Goal: Communication & Community: Answer question/provide support

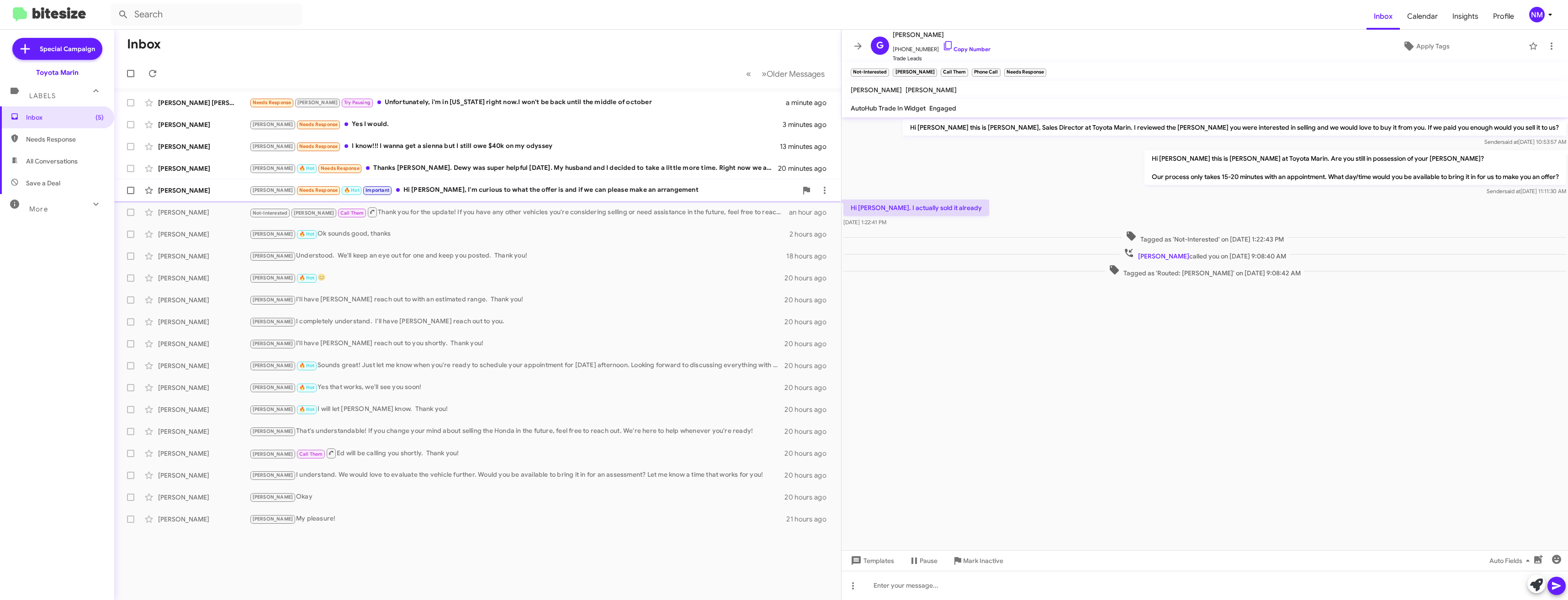
click at [405, 190] on div "[PERSON_NAME] Needs Response 🔥 Hot Important Hi [PERSON_NAME], I'm curious to w…" at bounding box center [523, 190] width 548 height 11
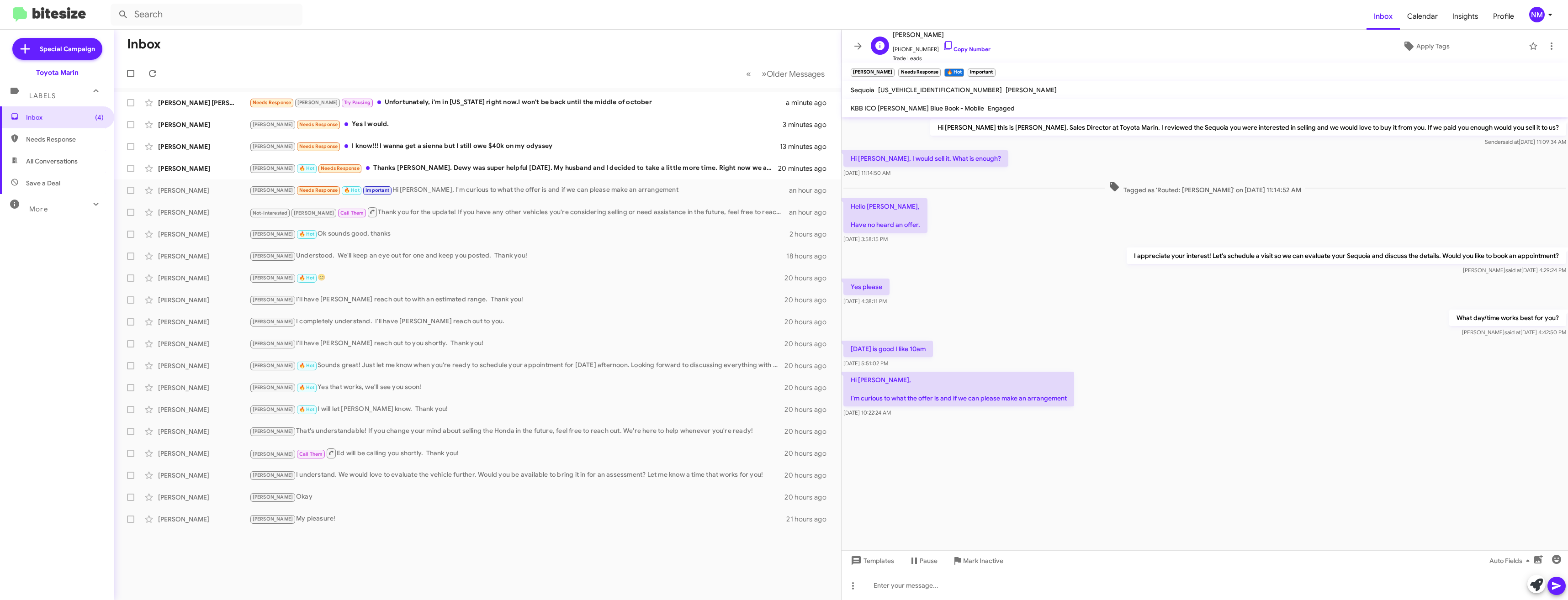
drag, startPoint x: 959, startPoint y: 48, endPoint x: 958, endPoint y: 61, distance: 13.0
click at [959, 48] on link "Copy Number" at bounding box center [967, 49] width 48 height 7
click at [1030, 562] on div "Templates Pause Mark Inactive Auto Fields" at bounding box center [1205, 560] width 727 height 21
click at [1036, 593] on div at bounding box center [1205, 585] width 727 height 29
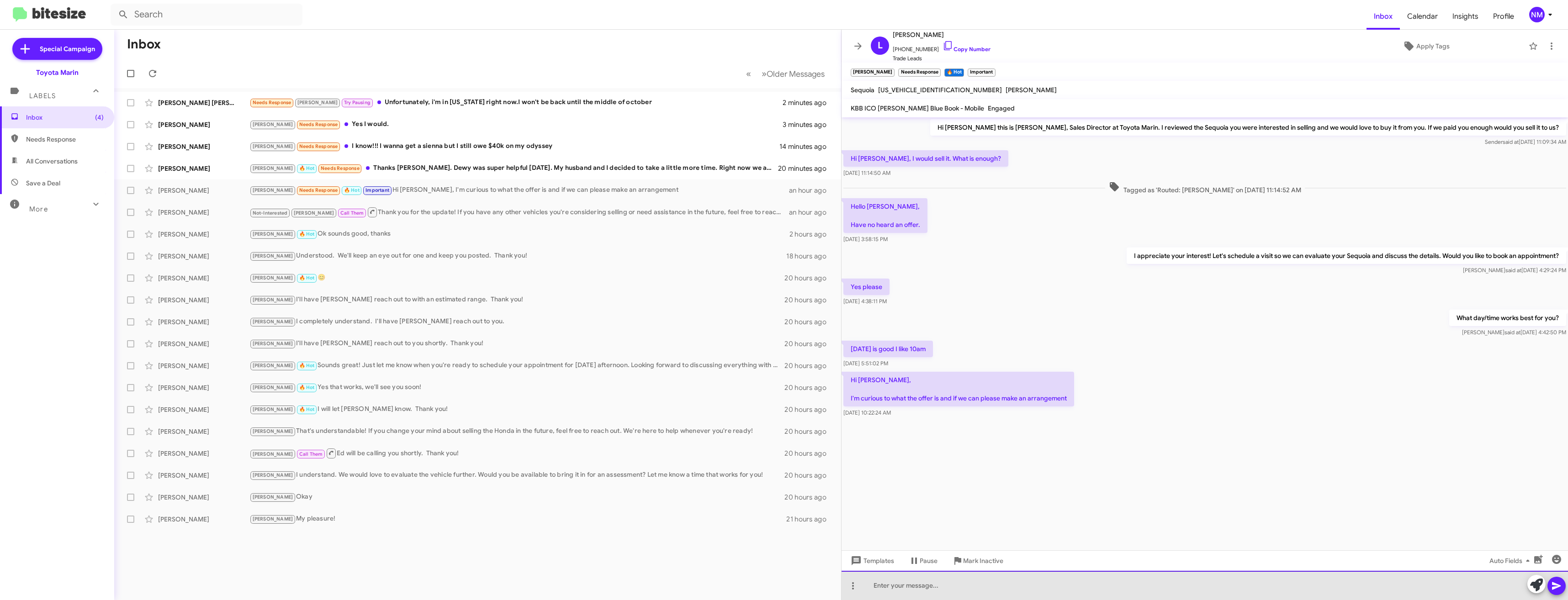
click at [1027, 582] on div at bounding box center [1205, 585] width 727 height 29
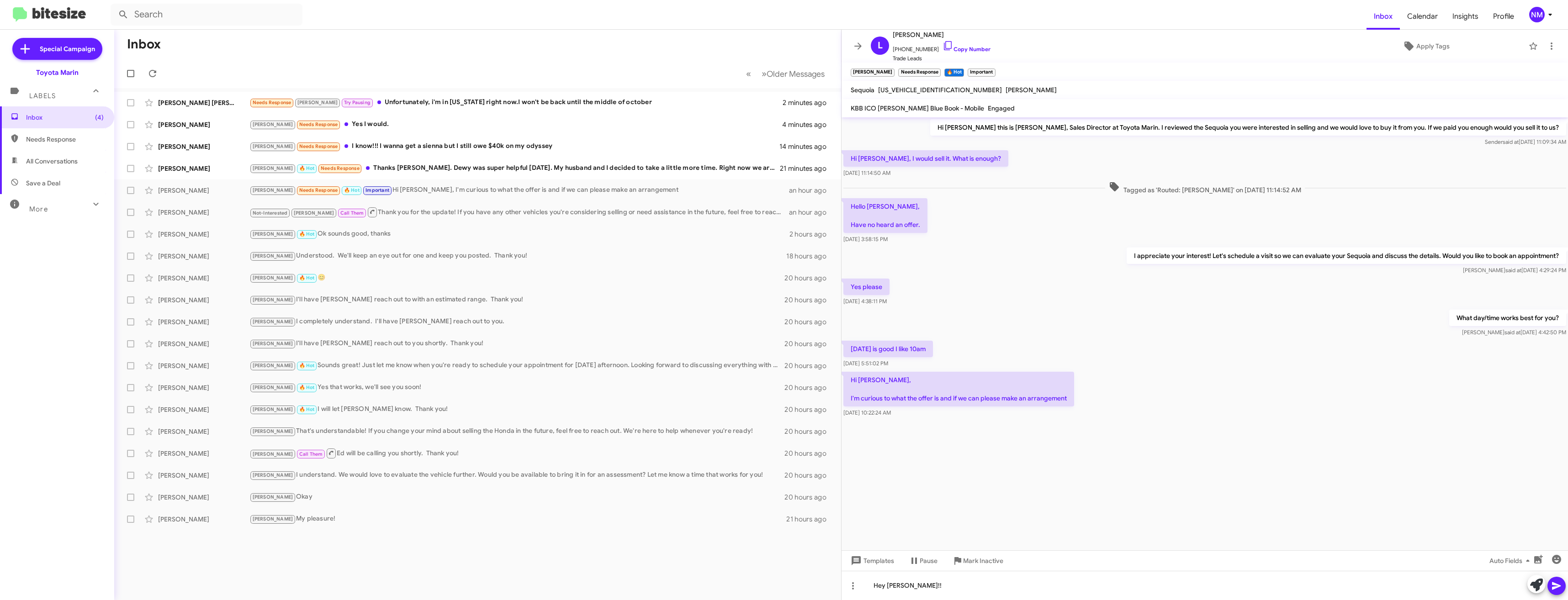
click at [930, 88] on span "[US_VEHICLE_IDENTIFICATION_NUMBER]" at bounding box center [939, 90] width 124 height 8
copy span "[US_VEHICLE_IDENTIFICATION_NUMBER]"
click at [1025, 583] on div "Hey [PERSON_NAME]!!" at bounding box center [1205, 585] width 727 height 29
click at [483, 170] on div "[PERSON_NAME] 🔥 Hot Needs Response Thanks [PERSON_NAME]. Dewy was super helpful…" at bounding box center [523, 168] width 548 height 11
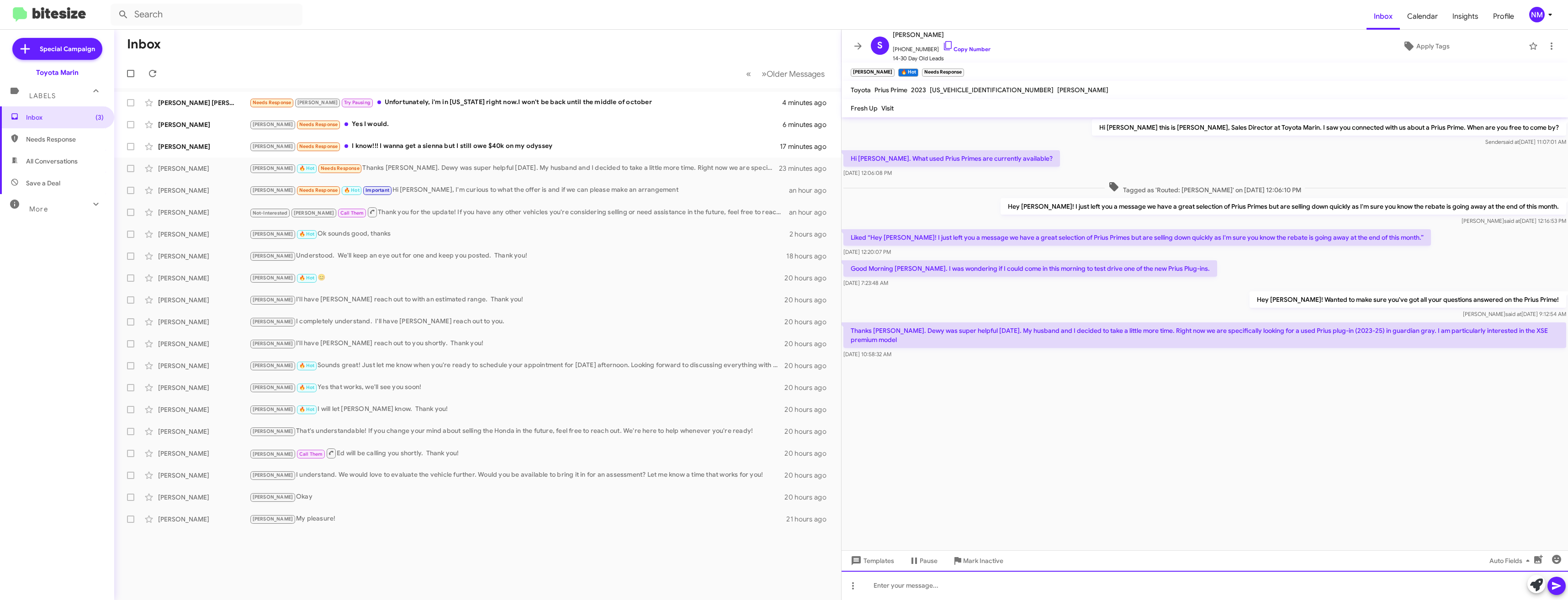
click at [1024, 585] on div at bounding box center [1205, 585] width 727 height 29
click at [1033, 450] on cdk-virtual-scroll-viewport "Hi [PERSON_NAME] this is [PERSON_NAME], Sales Director at Toyota Marin. I saw y…" at bounding box center [1205, 333] width 727 height 433
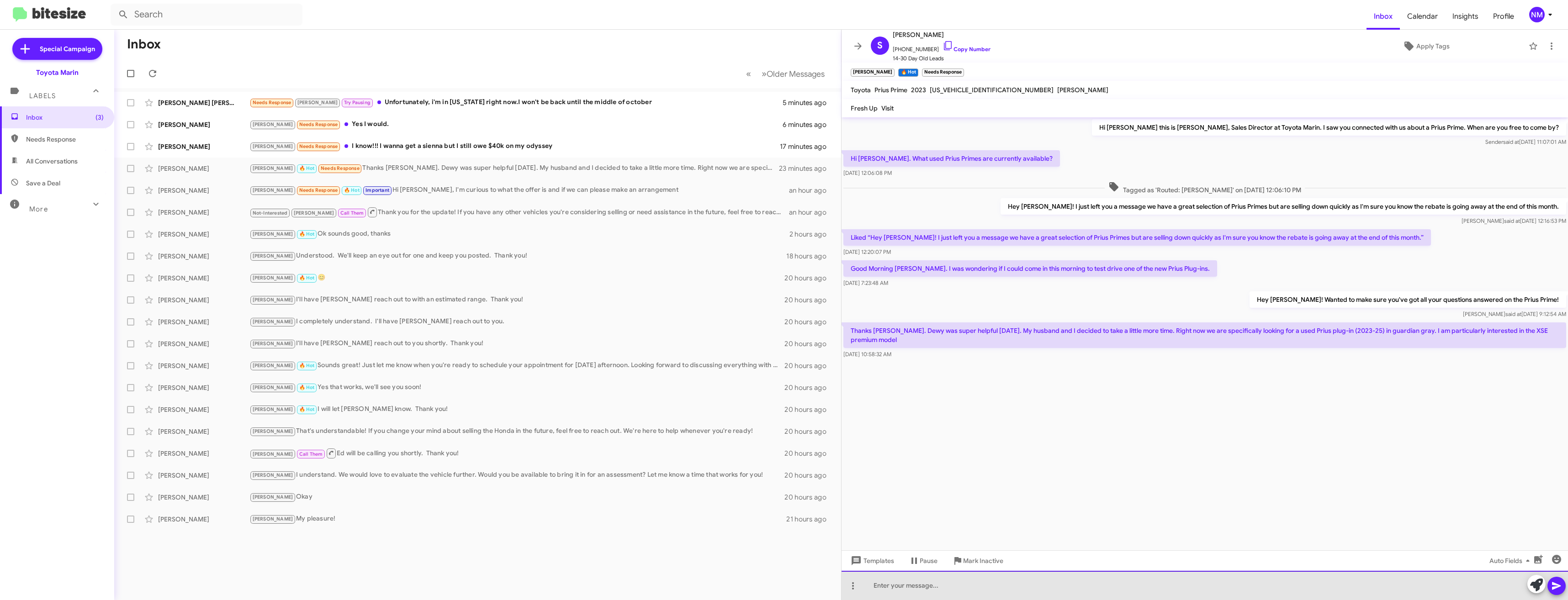
click at [1094, 593] on div at bounding box center [1205, 585] width 727 height 29
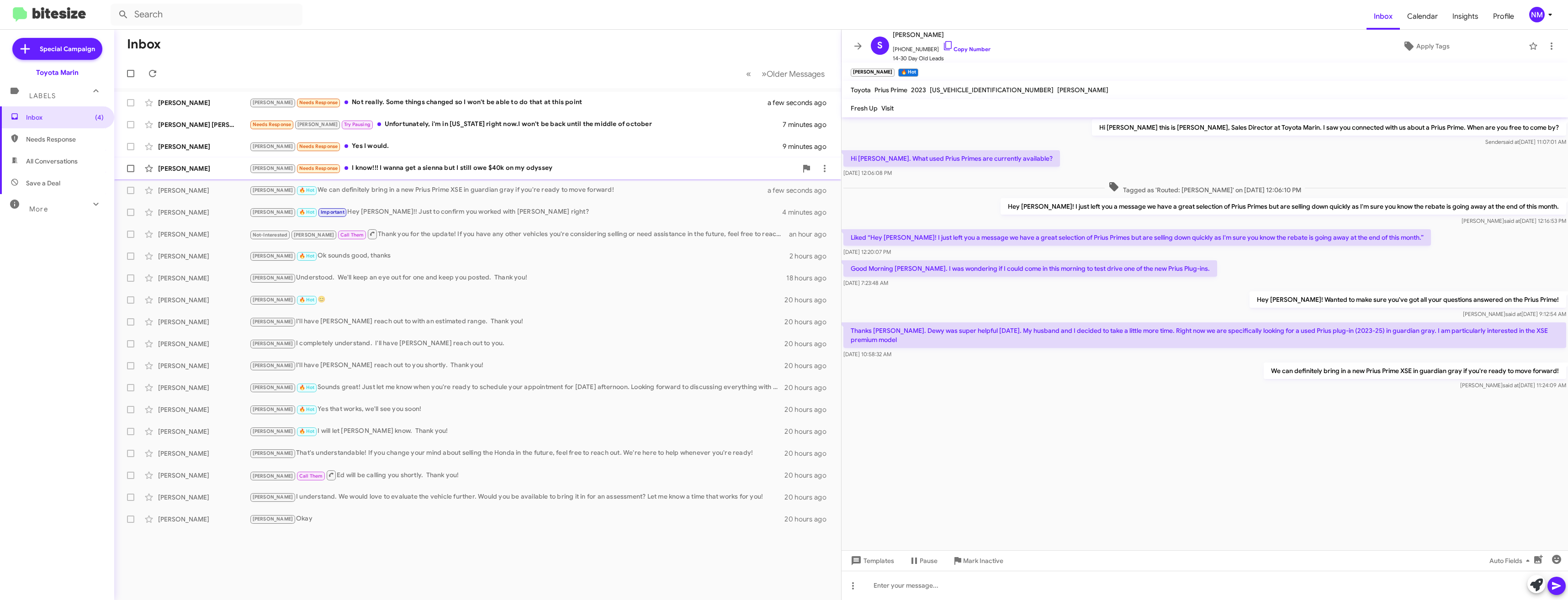
click at [455, 175] on div "Chereeh [PERSON_NAME] Needs Response I know!!! I wanna get a sienna but I still…" at bounding box center [477, 169] width 713 height 18
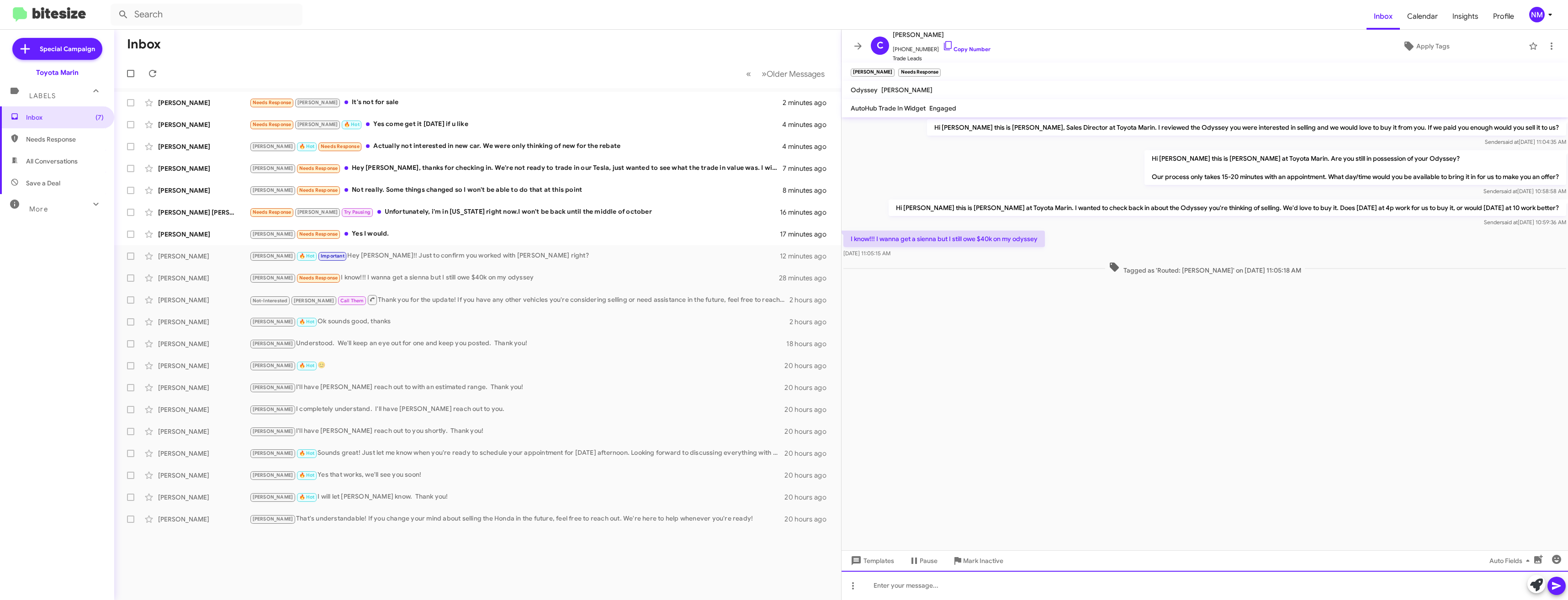
click at [1033, 584] on div at bounding box center [1205, 585] width 727 height 29
click at [338, 235] on div "[PERSON_NAME] Needs Response Yes I would." at bounding box center [523, 234] width 548 height 11
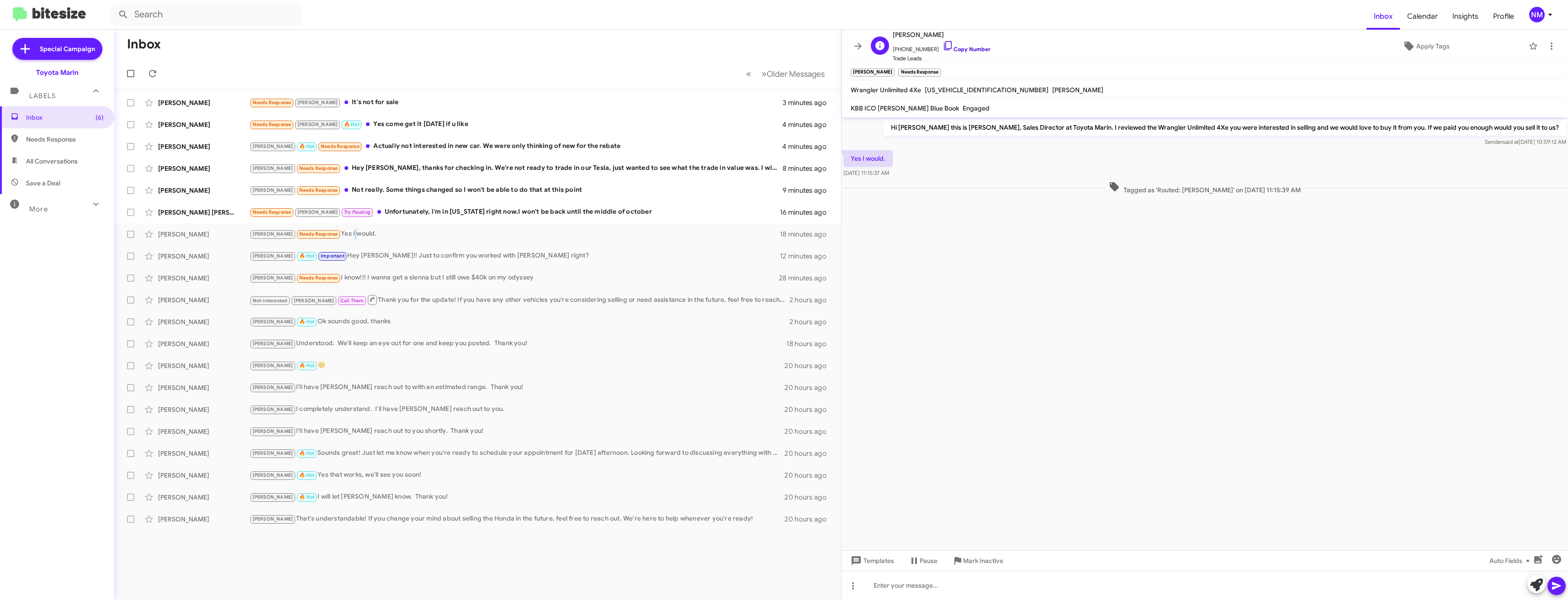
click at [960, 48] on link "Copy Number" at bounding box center [967, 49] width 48 height 7
click at [354, 154] on div "[PERSON_NAME] [PERSON_NAME] 🔥 Hot Needs Response Actually not interested in new…" at bounding box center [477, 146] width 713 height 18
